Goal: Contribute content

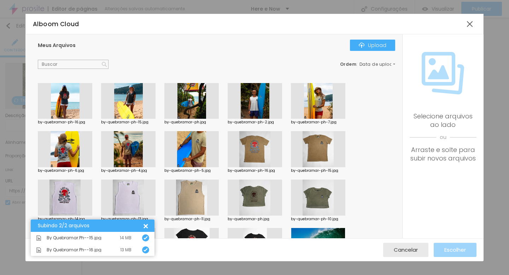
click at [133, 98] on div at bounding box center [128, 101] width 54 height 36
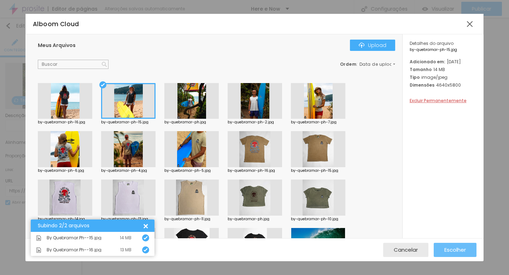
click at [457, 250] on span "Escolher" at bounding box center [456, 250] width 22 height 6
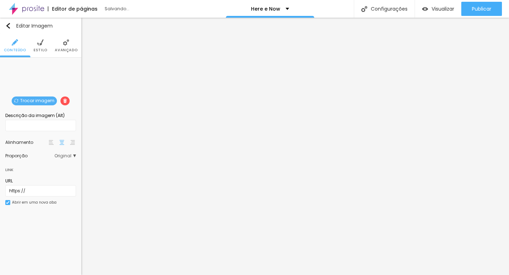
click at [35, 102] on span "Trocar imagem" at bounding box center [34, 101] width 45 height 9
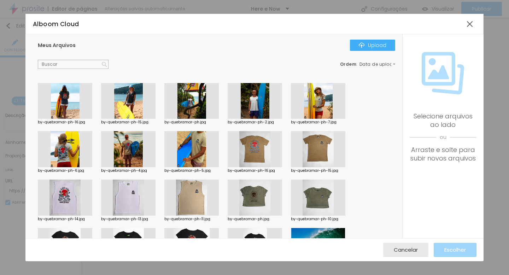
click at [67, 106] on div at bounding box center [65, 101] width 54 height 36
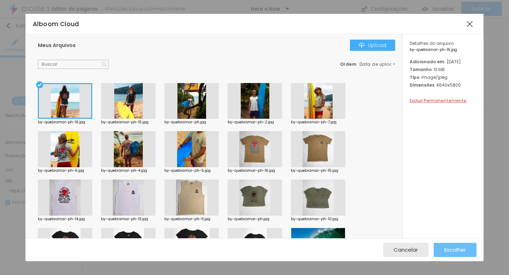
click at [459, 249] on span "Escolher" at bounding box center [456, 250] width 22 height 6
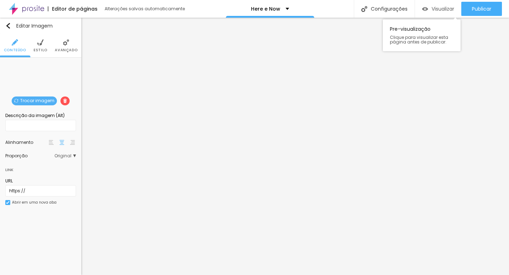
click at [439, 11] on span "Visualizar" at bounding box center [443, 9] width 23 height 6
click at [46, 103] on span "Trocar imagem" at bounding box center [34, 101] width 45 height 9
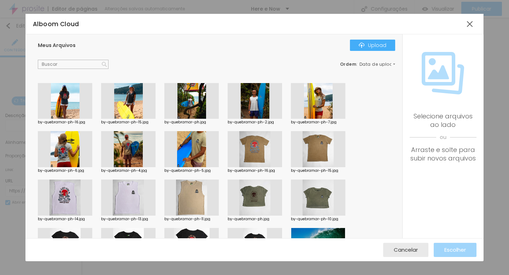
click at [187, 103] on div at bounding box center [191, 101] width 54 height 36
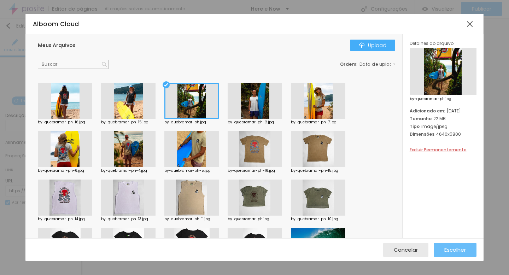
click at [448, 250] on span "Escolher" at bounding box center [456, 250] width 22 height 6
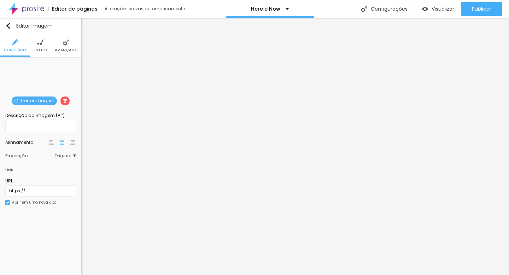
click at [27, 99] on span "Trocar imagem" at bounding box center [34, 101] width 45 height 9
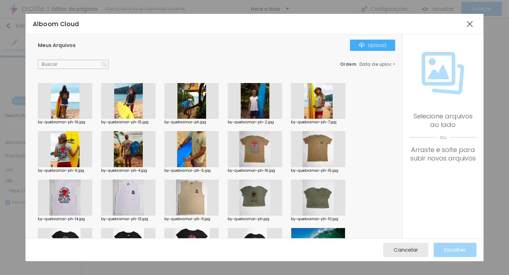
click at [133, 103] on div at bounding box center [128, 101] width 54 height 36
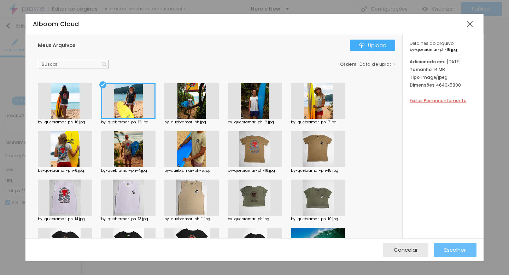
click at [452, 248] on span "Escolher" at bounding box center [456, 250] width 22 height 6
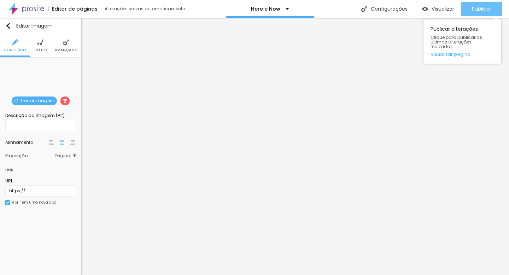
click at [480, 8] on span "Publicar" at bounding box center [481, 9] width 19 height 6
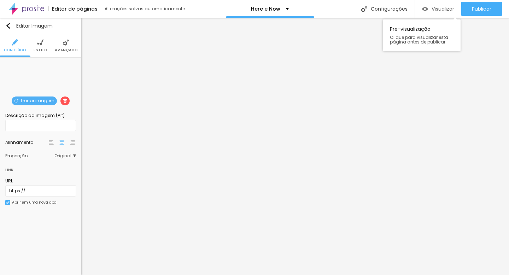
click at [435, 10] on span "Visualizar" at bounding box center [443, 9] width 23 height 6
click at [31, 8] on img at bounding box center [26, 9] width 35 height 18
